Goal: Task Accomplishment & Management: Complete application form

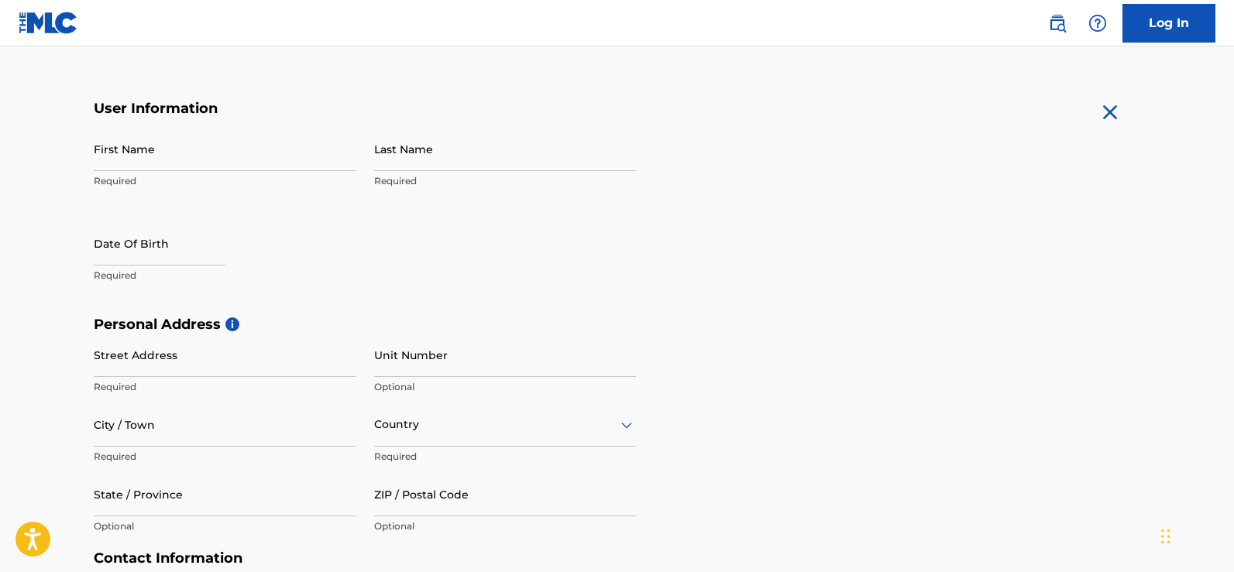
scroll to position [261, 0]
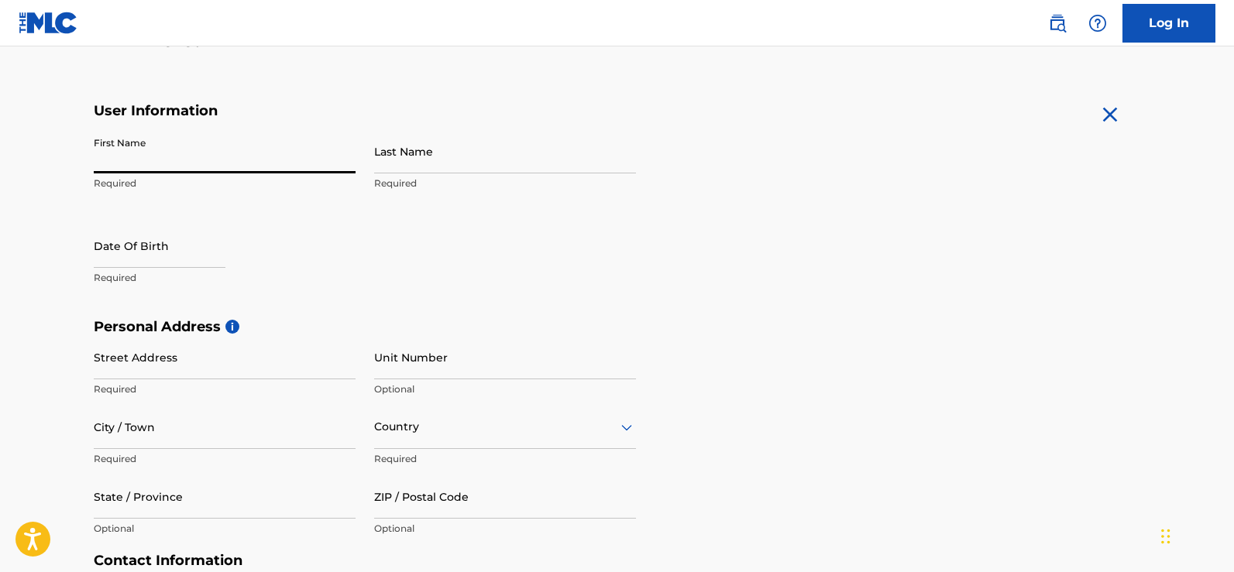
click at [156, 152] on input "First Name" at bounding box center [225, 151] width 262 height 44
type input "[PERSON_NAME]"
type input "Phiri"
type input "[GEOGRAPHIC_DATA]"
type input "Lilongwe"
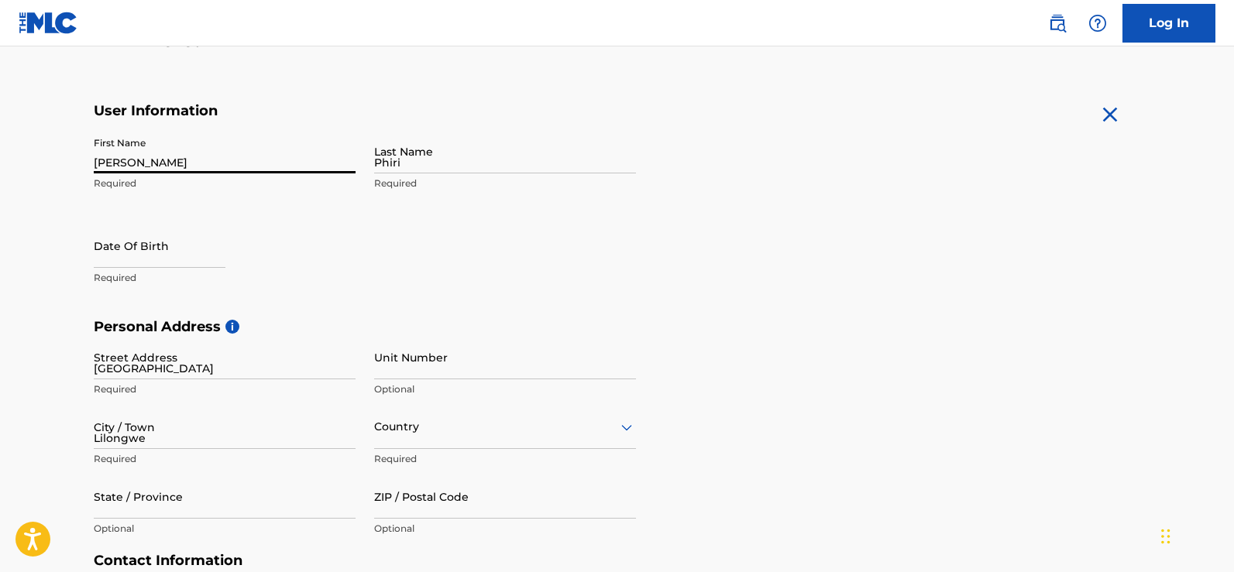
type input "[GEOGRAPHIC_DATA]"
type input "265"
type input "999"
type input "108460"
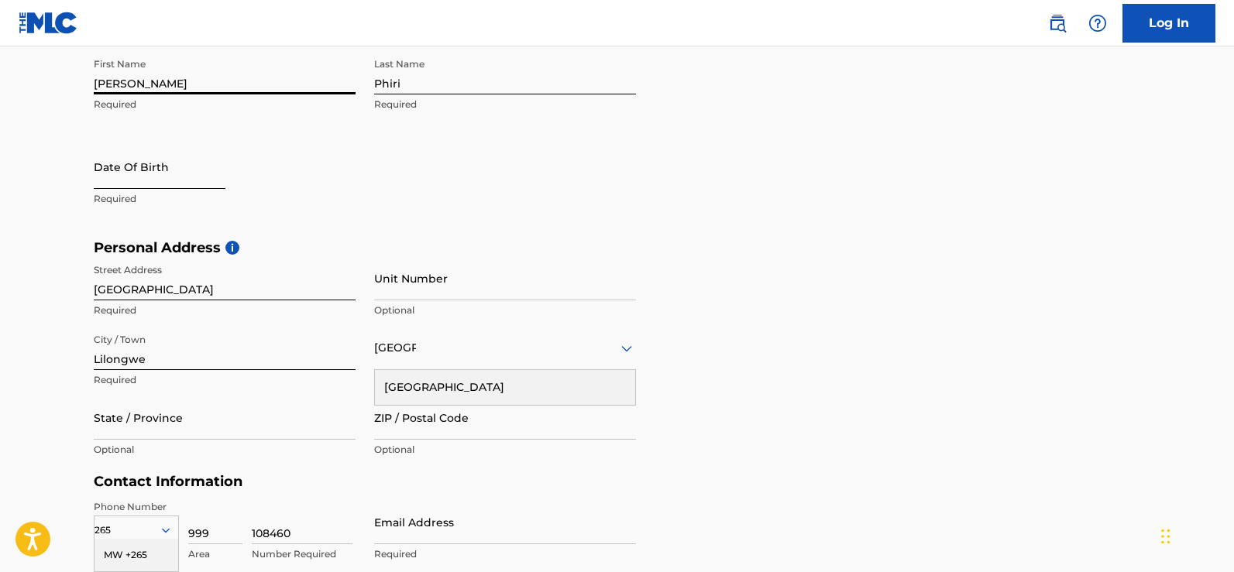
click at [115, 180] on input "text" at bounding box center [160, 167] width 132 height 44
select select "8"
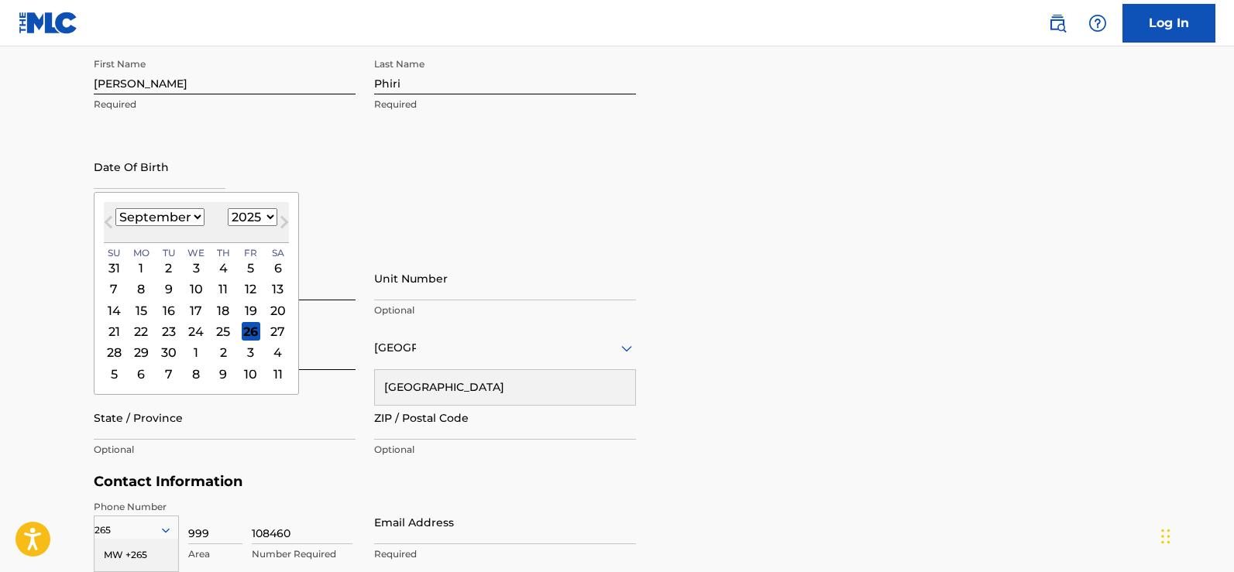
click at [267, 217] on select "1900 1901 1902 1903 1904 1905 1906 1907 1908 1909 1910 1911 1912 1913 1914 1915…" at bounding box center [253, 217] width 50 height 18
select select "2002"
click at [228, 208] on select "1900 1901 1902 1903 1904 1905 1906 1907 1908 1909 1910 1911 1912 1913 1914 1915…" at bounding box center [253, 217] width 50 height 18
click at [176, 213] on select "January February March April May June July August September October November De…" at bounding box center [159, 217] width 89 height 18
select select "2"
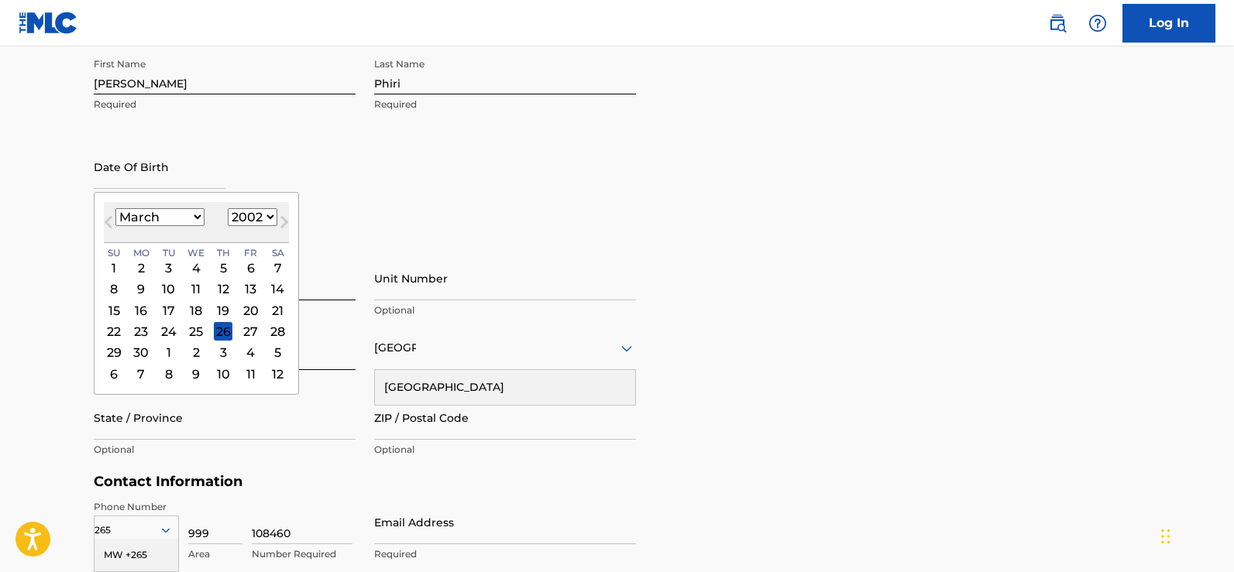
click at [115, 208] on select "January February March April May June July August September October November De…" at bounding box center [159, 217] width 89 height 18
click at [139, 353] on div "25" at bounding box center [141, 353] width 19 height 19
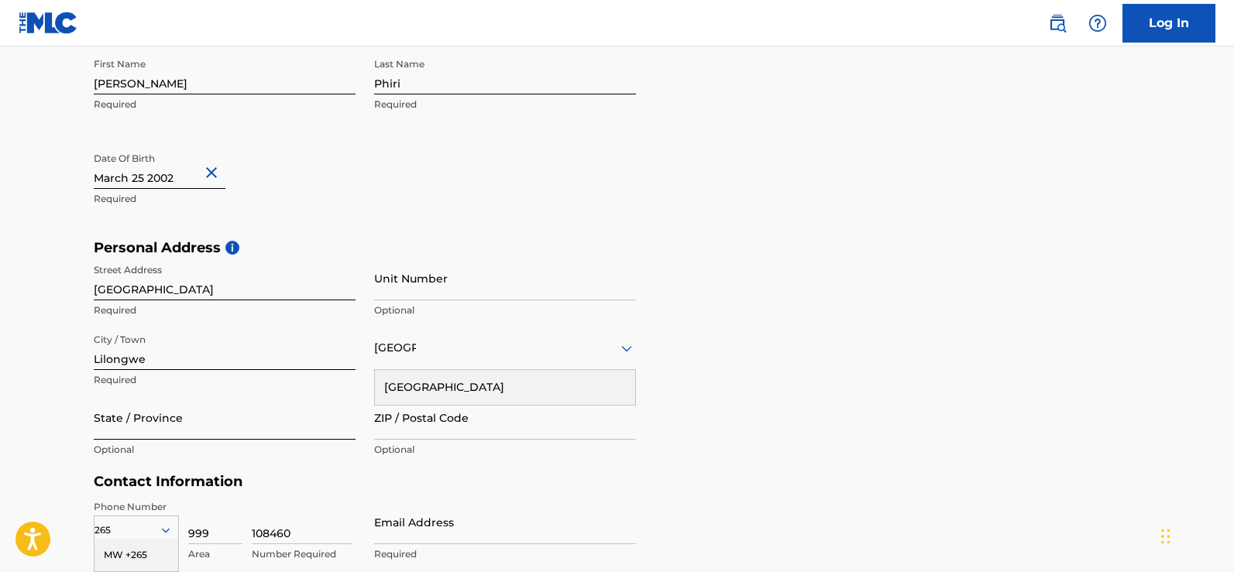
click at [249, 423] on input "State / Province" at bounding box center [225, 418] width 262 height 44
type input "Cntral region"
click at [420, 436] on input "ZIP / Postal Code" at bounding box center [505, 418] width 262 height 44
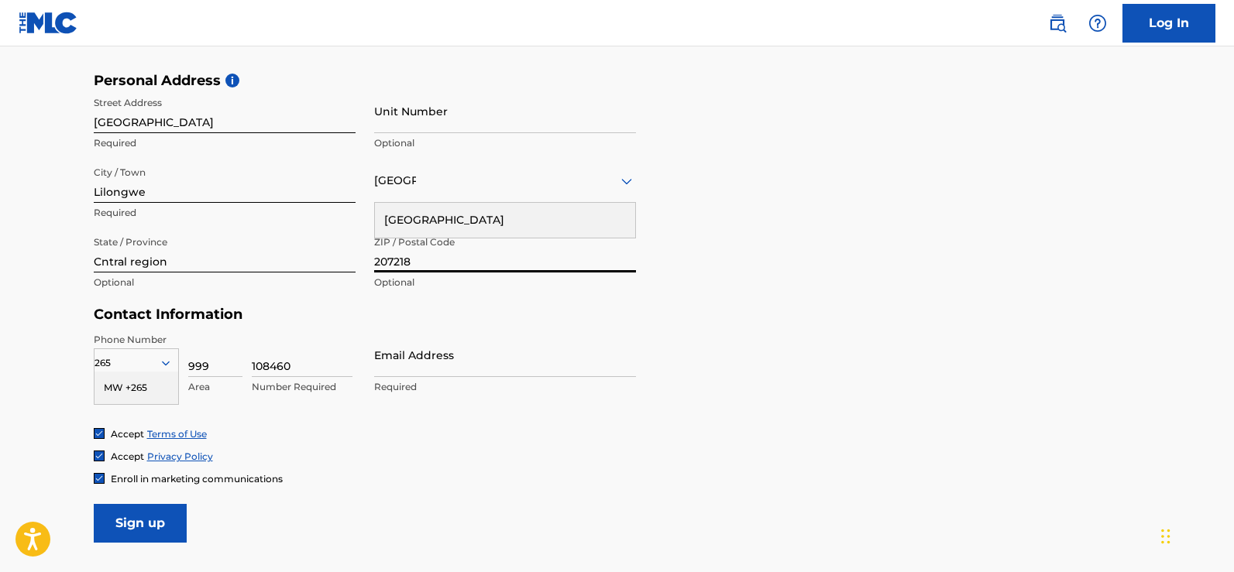
scroll to position [505, 0]
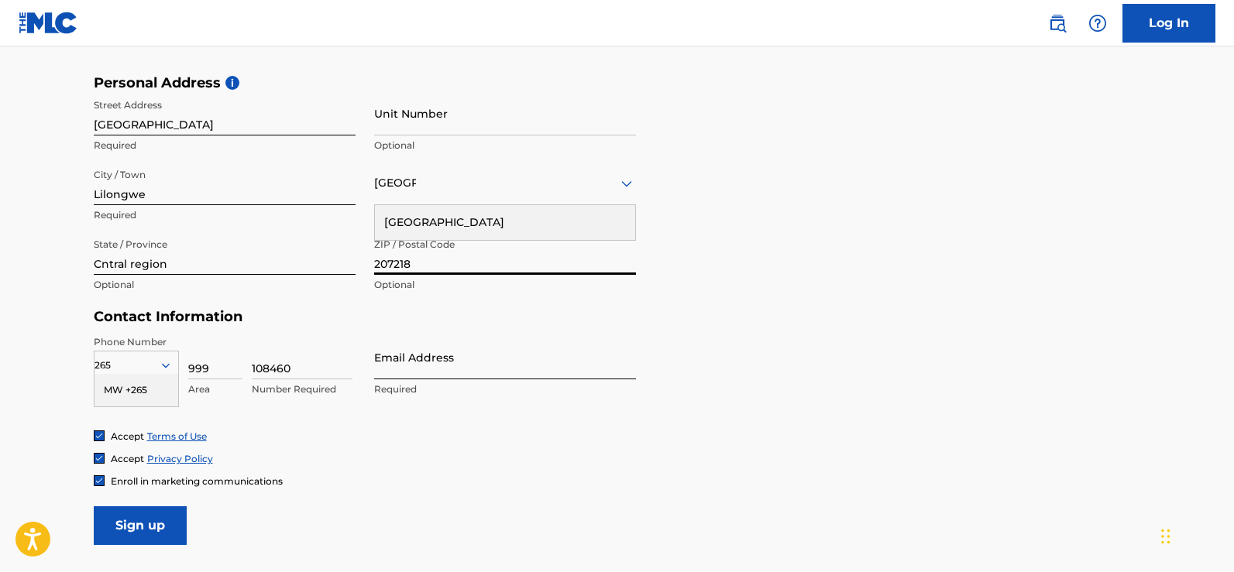
type input "207218"
click at [388, 372] on input "Email Address" at bounding box center [505, 357] width 262 height 44
type input "[EMAIL_ADDRESS][DOMAIN_NAME]"
drag, startPoint x: 212, startPoint y: 370, endPoint x: 185, endPoint y: 373, distance: 27.3
click at [185, 373] on div "265 MW +265 Country Required 999 Area 108460 Number Required" at bounding box center [225, 370] width 262 height 70
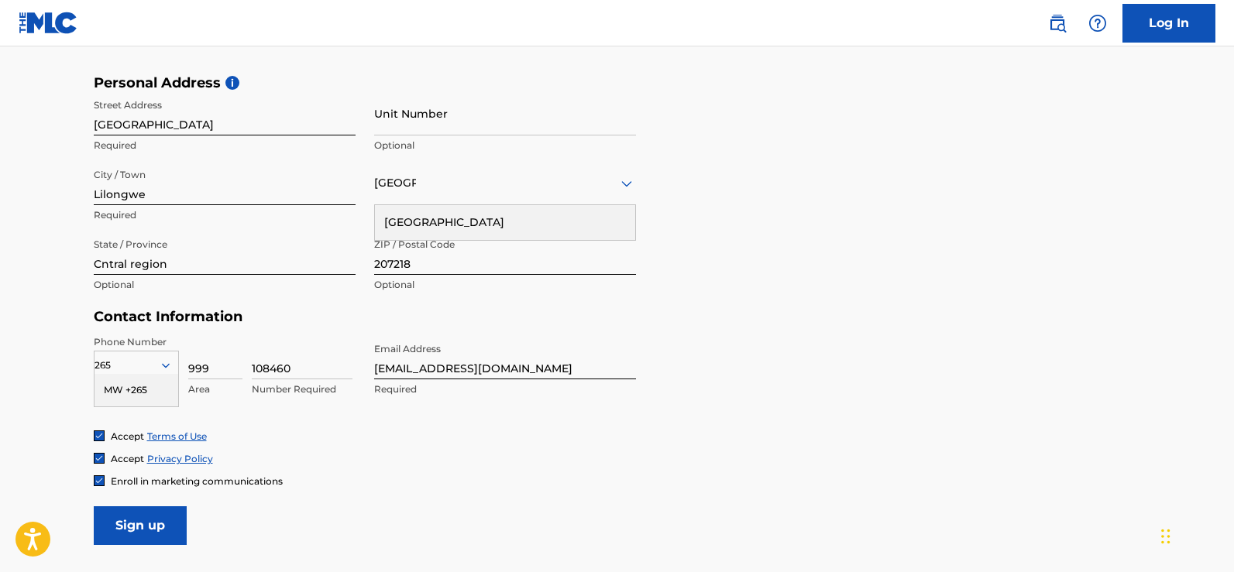
click at [376, 424] on div "Phone Number 265 MW +265 Country Required 999 Area 108460 Number Required Email…" at bounding box center [365, 382] width 542 height 94
drag, startPoint x: 302, startPoint y: 372, endPoint x: 238, endPoint y: 373, distance: 64.3
click at [238, 373] on div "265 MW +265 Country Required 999 Area 108460 Number Required" at bounding box center [225, 370] width 262 height 70
type input "0999108460"
drag, startPoint x: 219, startPoint y: 373, endPoint x: 163, endPoint y: 380, distance: 56.2
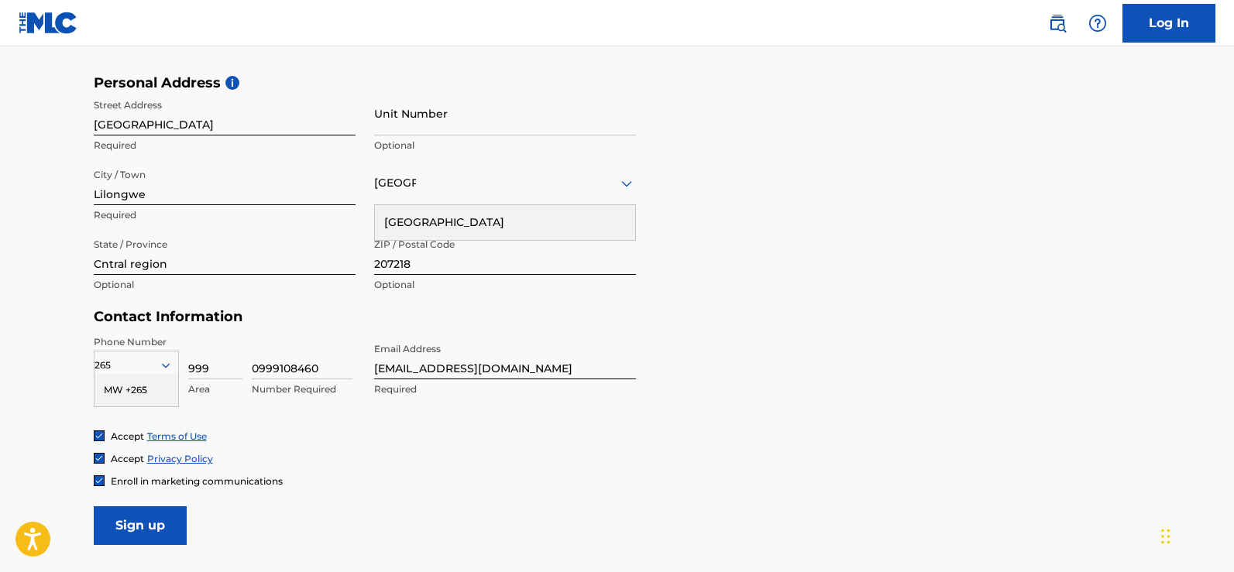
click at [163, 380] on div "265 MW +265 Country Required 999 Area 0999108460 Number Required" at bounding box center [225, 370] width 262 height 70
type input "18"
click at [130, 509] on input "Sign up" at bounding box center [140, 526] width 93 height 39
click at [481, 204] on div "Country [GEOGRAPHIC_DATA]" at bounding box center [505, 183] width 262 height 44
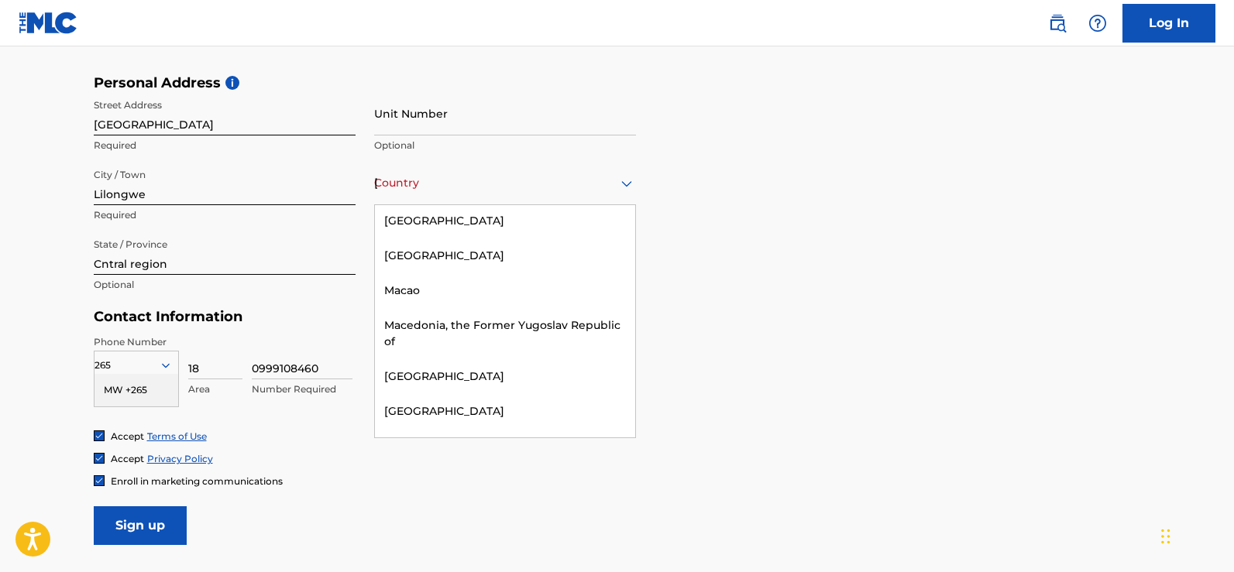
scroll to position [3977, 0]
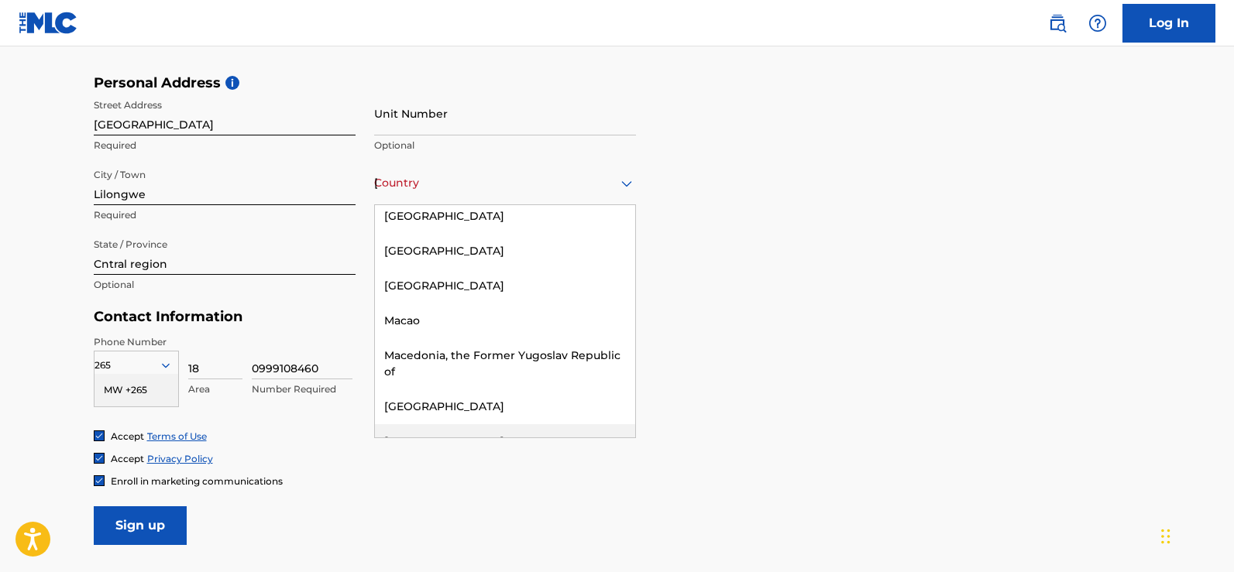
click at [462, 424] on div "[GEOGRAPHIC_DATA]" at bounding box center [505, 441] width 260 height 35
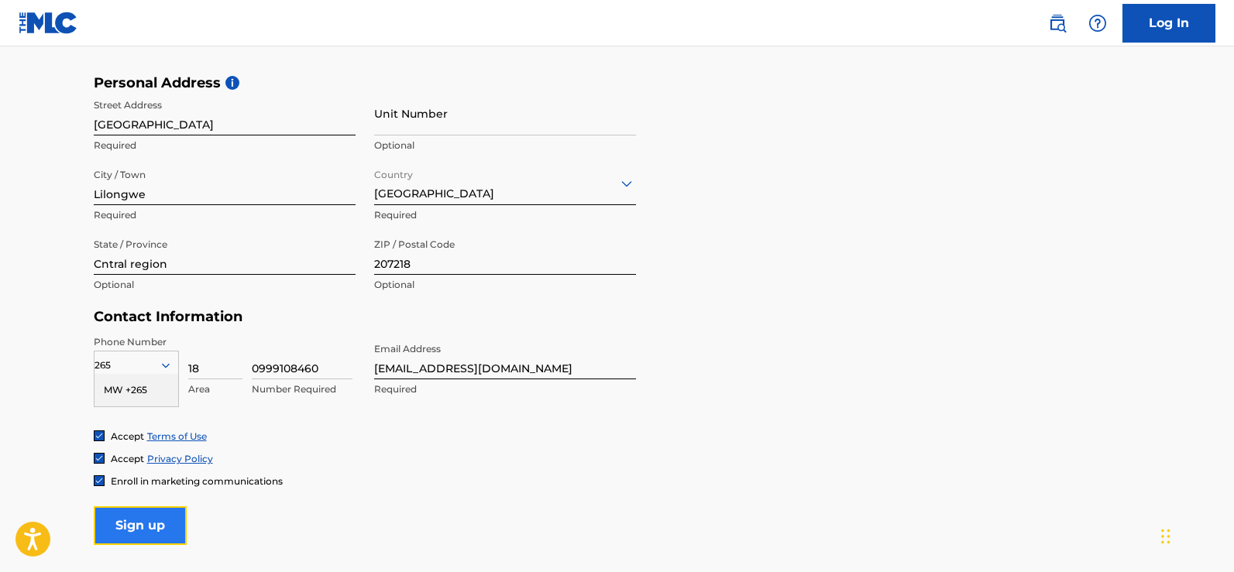
click at [149, 527] on input "Sign up" at bounding box center [140, 526] width 93 height 39
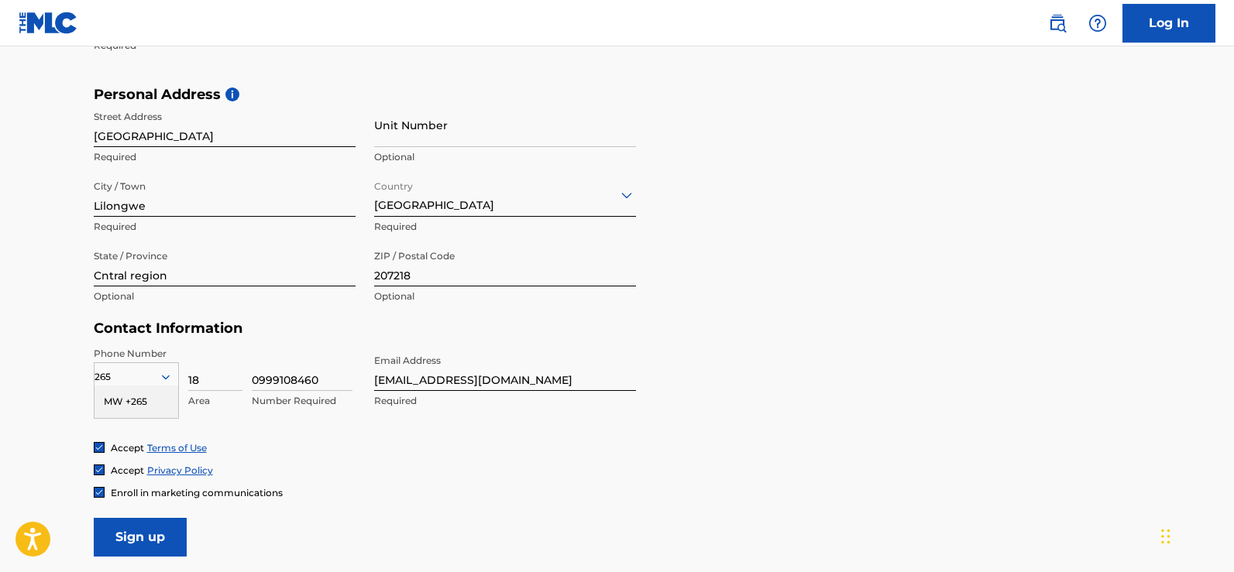
scroll to position [639, 0]
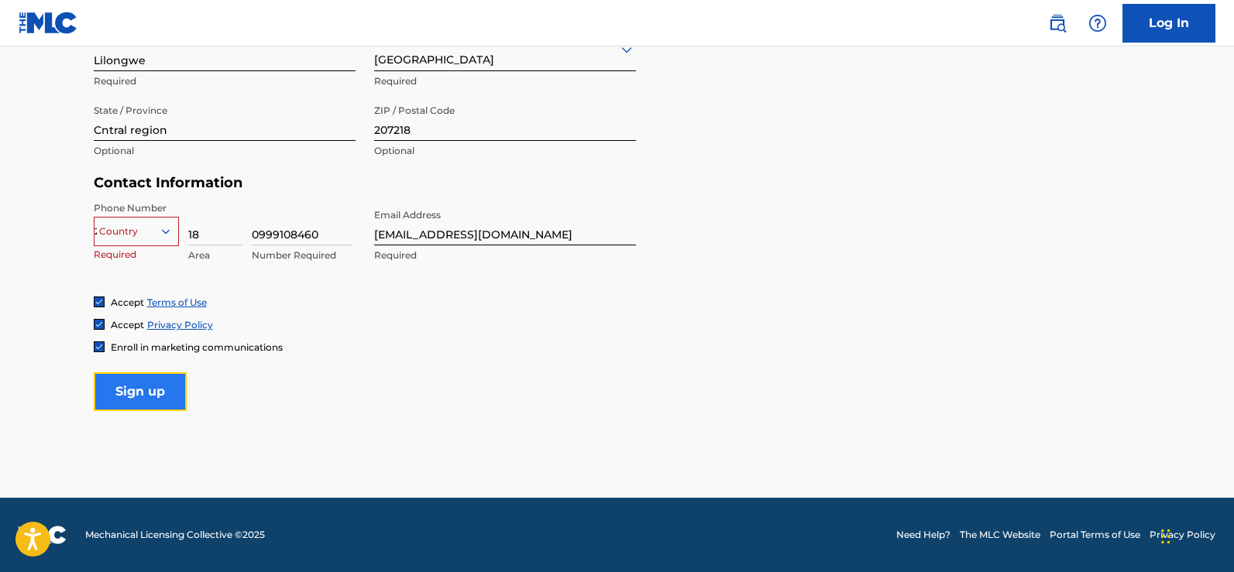
click at [144, 394] on input "Sign up" at bounding box center [140, 392] width 93 height 39
click at [165, 232] on icon at bounding box center [165, 231] width 8 height 5
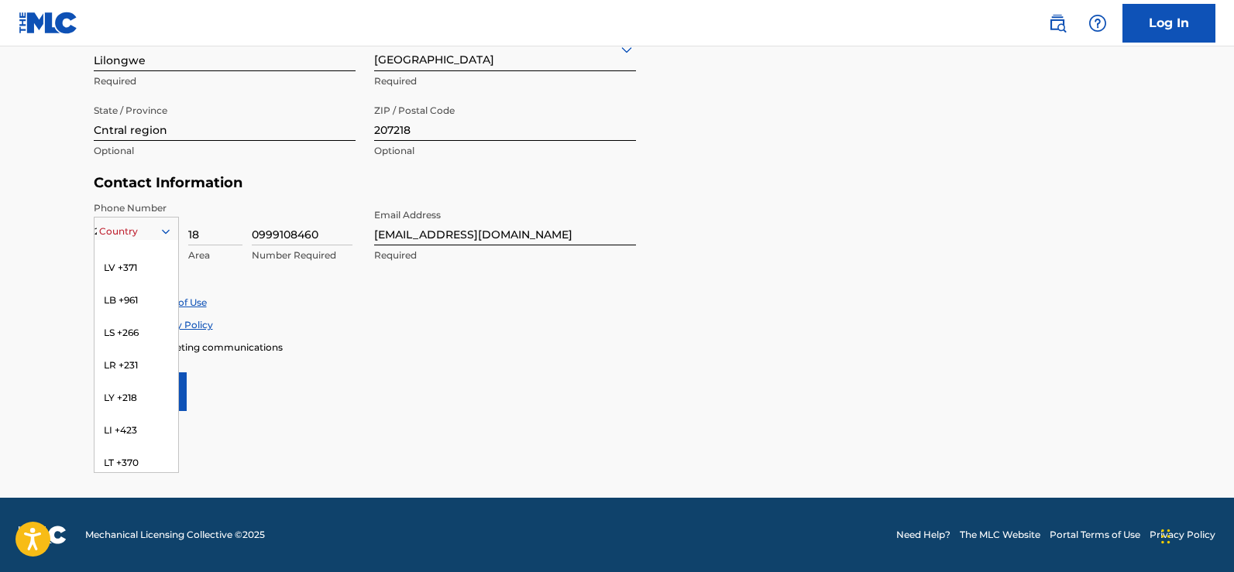
scroll to position [3791, 0]
click at [141, 260] on div "MW +265" at bounding box center [136, 266] width 84 height 33
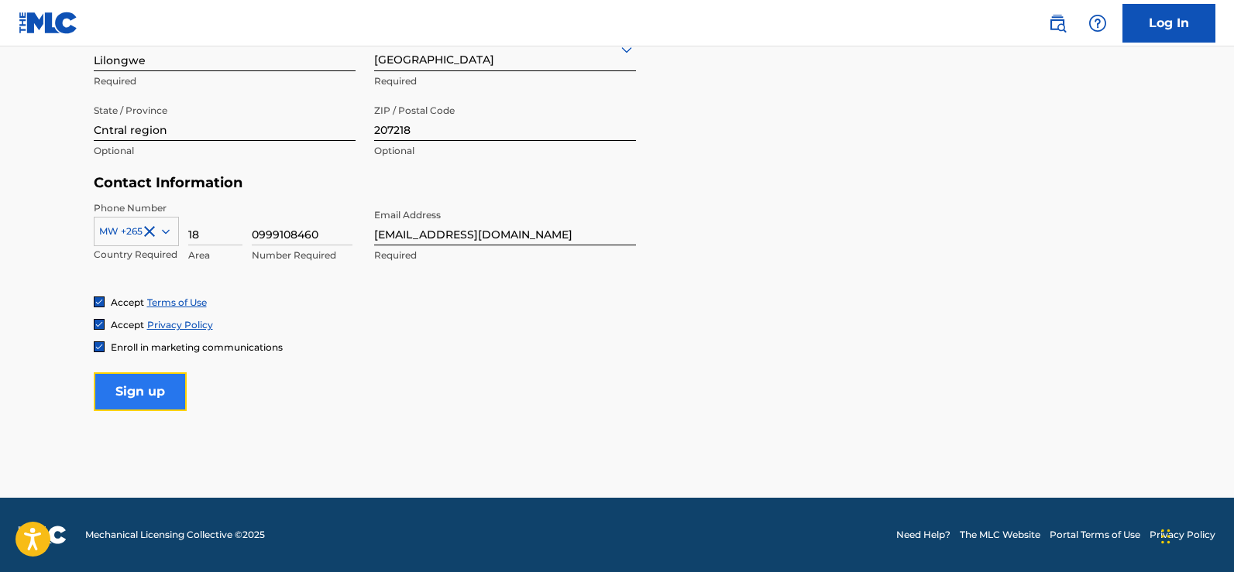
click at [180, 384] on input "Sign up" at bounding box center [140, 392] width 93 height 39
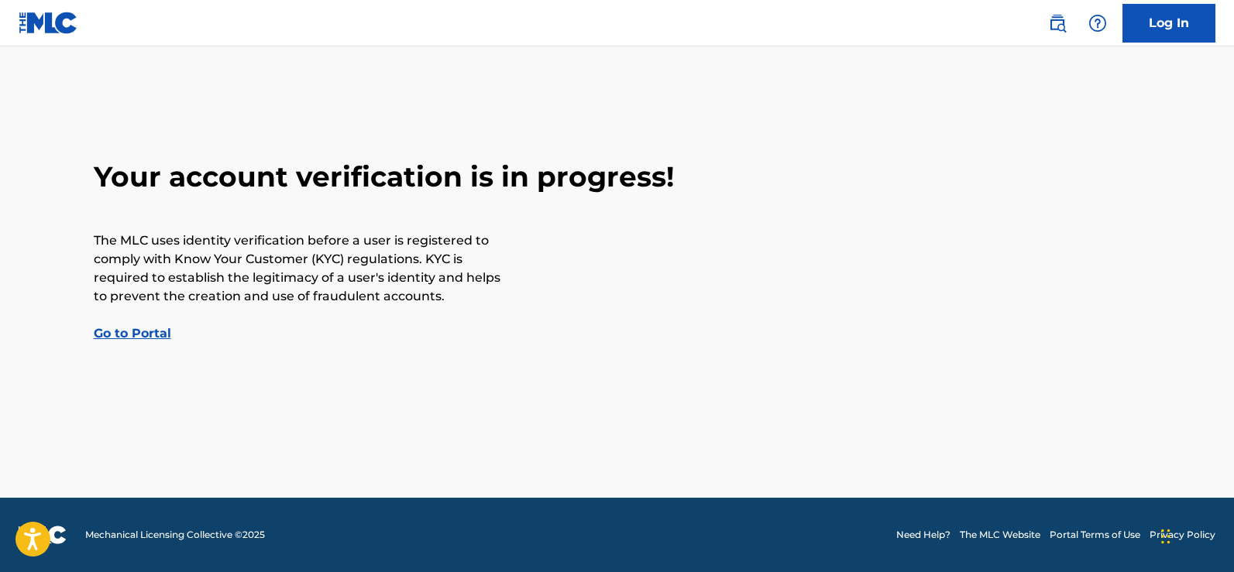
click at [147, 333] on link "Go to Portal" at bounding box center [132, 333] width 77 height 15
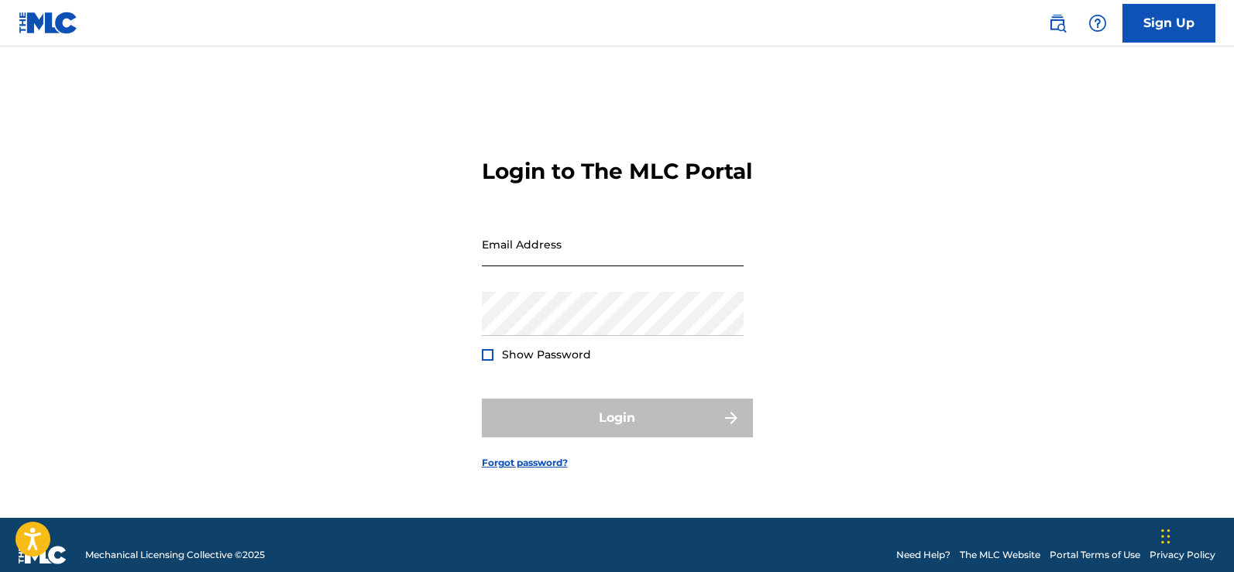
click at [589, 266] on input "Email Address" at bounding box center [613, 244] width 262 height 44
type input "[EMAIL_ADDRESS][DOMAIN_NAME]"
